Goal: Communication & Community: Connect with others

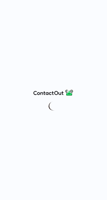
click at [38, 135] on div at bounding box center [53, 100] width 107 height 200
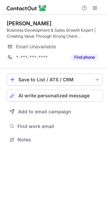
scroll to position [135, 107]
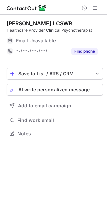
scroll to position [129, 107]
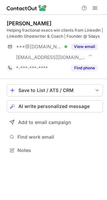
scroll to position [146, 107]
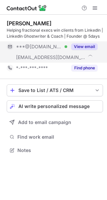
click at [87, 45] on button "View email" at bounding box center [84, 46] width 26 height 7
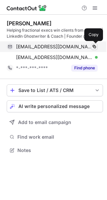
click at [94, 47] on span at bounding box center [93, 46] width 5 height 5
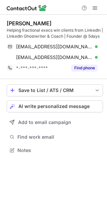
scroll to position [146, 107]
click at [62, 105] on span "AI write personalized message" at bounding box center [53, 106] width 71 height 5
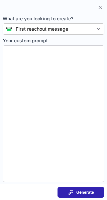
type textarea "**********"
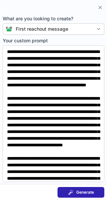
click at [87, 189] on button "Generate" at bounding box center [80, 192] width 47 height 11
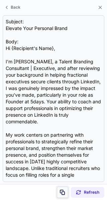
click at [63, 192] on span at bounding box center [62, 192] width 5 height 5
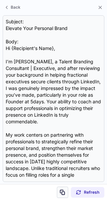
click at [63, 192] on span at bounding box center [62, 192] width 5 height 5
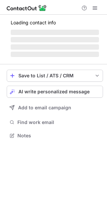
scroll to position [156, 107]
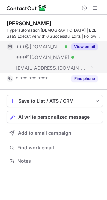
click at [88, 43] on button "View email" at bounding box center [84, 46] width 26 height 7
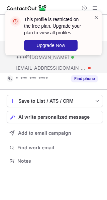
click at [98, 15] on span at bounding box center [95, 17] width 5 height 7
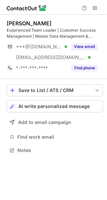
scroll to position [146, 107]
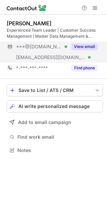
click at [79, 44] on button "View email" at bounding box center [84, 46] width 26 height 7
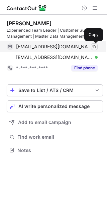
click at [92, 45] on span at bounding box center [93, 46] width 5 height 5
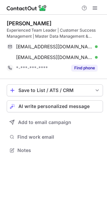
scroll to position [146, 107]
click at [71, 105] on span "AI write personalized message" at bounding box center [53, 106] width 71 height 5
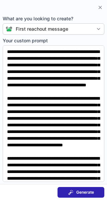
click at [75, 193] on div "Generate" at bounding box center [81, 192] width 26 height 5
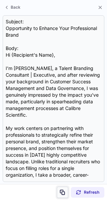
click at [66, 195] on button at bounding box center [62, 192] width 11 height 11
click at [63, 193] on button at bounding box center [62, 192] width 11 height 11
click at [63, 193] on span at bounding box center [62, 192] width 5 height 5
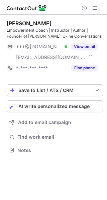
scroll to position [146, 107]
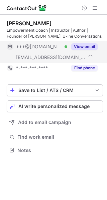
click at [78, 44] on button "View email" at bounding box center [84, 46] width 26 height 7
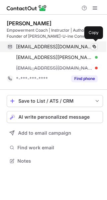
scroll to position [156, 107]
click at [92, 45] on span at bounding box center [93, 46] width 5 height 5
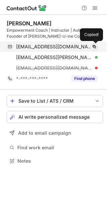
click at [92, 45] on span at bounding box center [93, 46] width 5 height 5
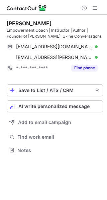
scroll to position [146, 107]
click at [57, 106] on span "AI write personalized message" at bounding box center [53, 106] width 71 height 5
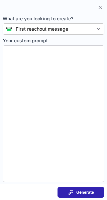
type textarea "**********"
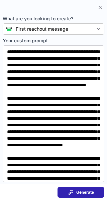
click at [74, 194] on div "Generate" at bounding box center [81, 192] width 26 height 5
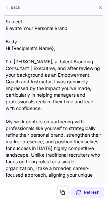
click at [64, 192] on span at bounding box center [62, 192] width 5 height 5
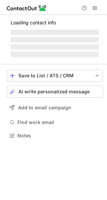
scroll to position [129, 107]
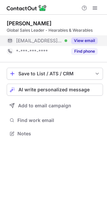
click at [86, 39] on button "View email" at bounding box center [84, 40] width 26 height 7
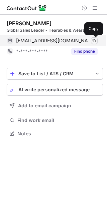
click at [95, 40] on span at bounding box center [93, 40] width 5 height 5
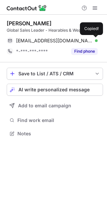
drag, startPoint x: 95, startPoint y: 40, endPoint x: -37, endPoint y: 223, distance: 224.8
click at [0, 200] on html "[PERSON_NAME] Global Sales Leader - Hearables & Wearables [EMAIL_ADDRESS][DOMAI…" at bounding box center [53, 100] width 107 height 200
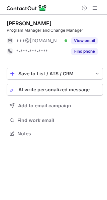
scroll to position [129, 107]
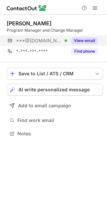
click at [90, 35] on div "View email" at bounding box center [82, 40] width 30 height 11
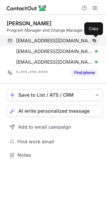
click at [93, 38] on button at bounding box center [94, 40] width 7 height 7
click at [92, 38] on button at bounding box center [94, 40] width 7 height 7
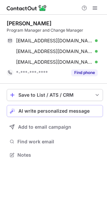
click at [55, 113] on span "AI write personalized message" at bounding box center [53, 110] width 71 height 5
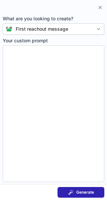
type textarea "**********"
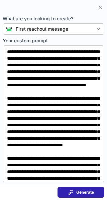
click at [87, 193] on span "Generate" at bounding box center [85, 192] width 18 height 5
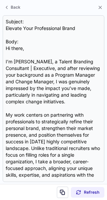
click at [57, 185] on section "Refresh" at bounding box center [53, 192] width 107 height 16
click at [58, 186] on section "Refresh" at bounding box center [53, 192] width 107 height 16
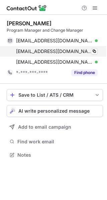
scroll to position [150, 107]
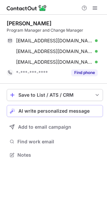
click at [58, 110] on span "AI write personalized message" at bounding box center [53, 110] width 71 height 5
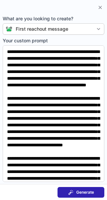
click at [76, 195] on span "Generate" at bounding box center [85, 192] width 18 height 5
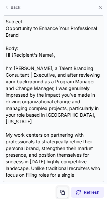
click at [63, 193] on span at bounding box center [62, 192] width 5 height 5
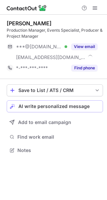
scroll to position [146, 107]
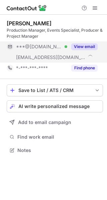
click at [87, 44] on button "View email" at bounding box center [84, 46] width 26 height 7
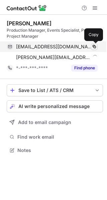
click at [93, 46] on span at bounding box center [93, 46] width 5 height 5
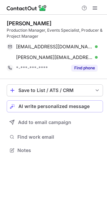
click at [65, 106] on span "AI write personalized message" at bounding box center [53, 106] width 71 height 5
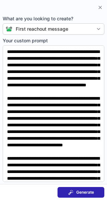
click at [91, 196] on button "Generate" at bounding box center [80, 192] width 47 height 11
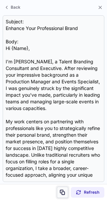
click at [64, 192] on span at bounding box center [62, 192] width 5 height 5
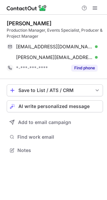
scroll to position [146, 107]
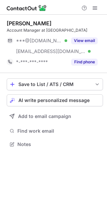
scroll to position [140, 107]
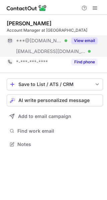
click at [93, 39] on button "View email" at bounding box center [84, 40] width 26 height 7
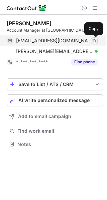
click at [94, 39] on span at bounding box center [93, 40] width 5 height 5
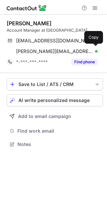
drag, startPoint x: 94, startPoint y: 39, endPoint x: -58, endPoint y: 168, distance: 199.2
click at [0, 168] on html "Charles Staton Account Manager at Loomis cstaton2@gmail.com Verified Copied! ch…" at bounding box center [53, 100] width 107 height 200
click at [66, 99] on span "AI write personalized message" at bounding box center [53, 100] width 71 height 5
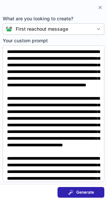
click at [91, 191] on span "Generate" at bounding box center [85, 192] width 18 height 5
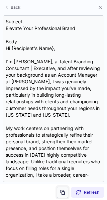
click at [63, 192] on span at bounding box center [62, 192] width 5 height 5
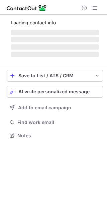
scroll to position [135, 107]
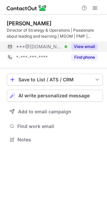
click at [82, 46] on button "View email" at bounding box center [84, 46] width 26 height 7
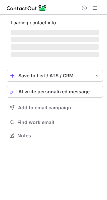
scroll to position [146, 107]
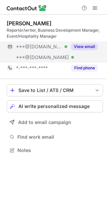
click at [84, 46] on button "View email" at bounding box center [84, 46] width 26 height 7
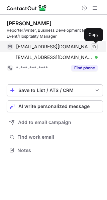
click at [92, 46] on span at bounding box center [93, 46] width 5 height 5
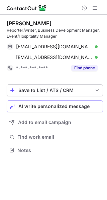
click at [39, 103] on button "AI write personalized message" at bounding box center [55, 106] width 96 height 12
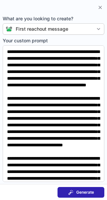
click at [102, 189] on button "Generate" at bounding box center [80, 192] width 47 height 11
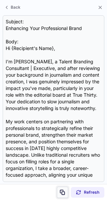
click at [65, 195] on button at bounding box center [62, 192] width 11 height 11
click at [65, 191] on button at bounding box center [62, 192] width 11 height 11
drag, startPoint x: 65, startPoint y: 191, endPoint x: -25, endPoint y: 220, distance: 94.0
